Goal: Transaction & Acquisition: Purchase product/service

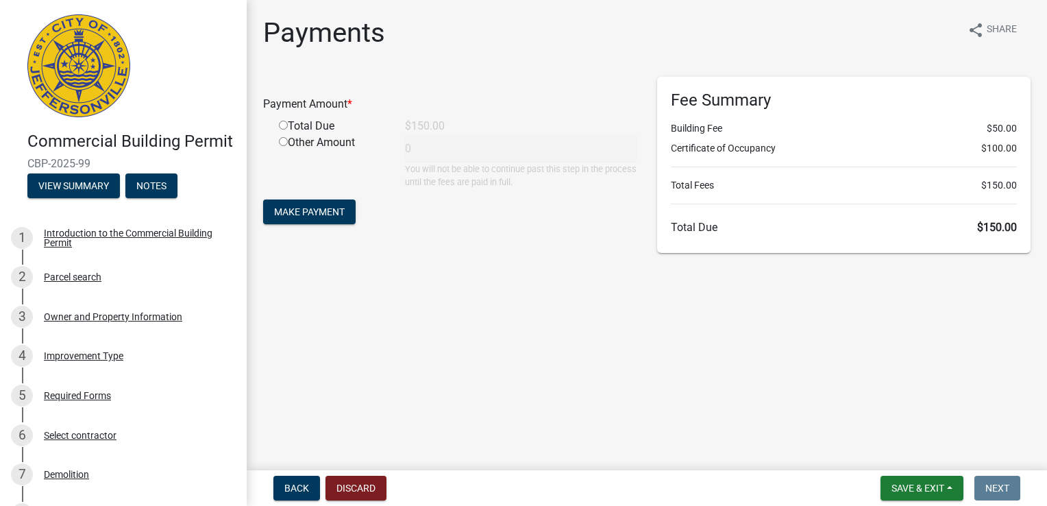
click at [283, 126] on input "radio" at bounding box center [283, 125] width 9 height 9
radio input "true"
type input "150"
click at [313, 217] on button "Make Payment" at bounding box center [309, 211] width 93 height 25
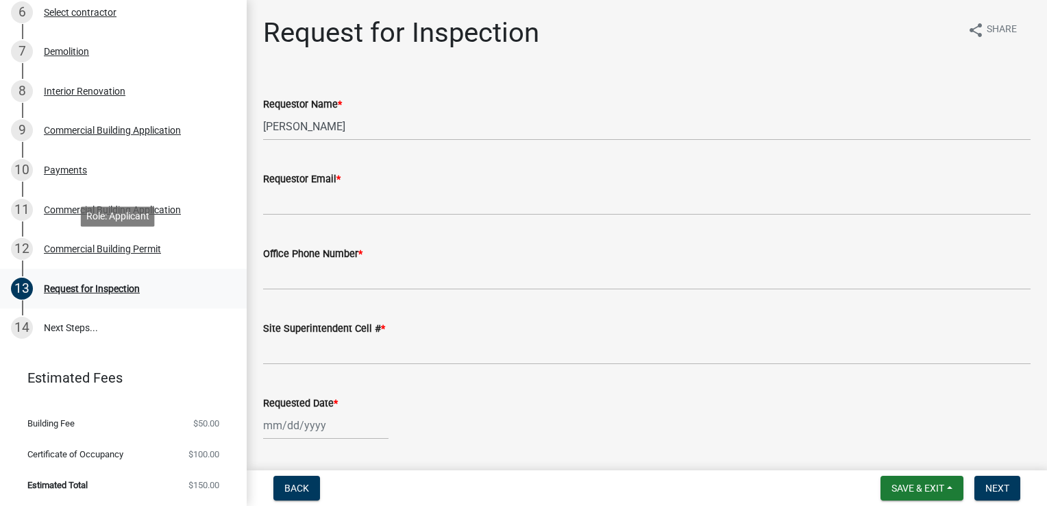
scroll to position [442, 0]
